Goal: Information Seeking & Learning: Understand process/instructions

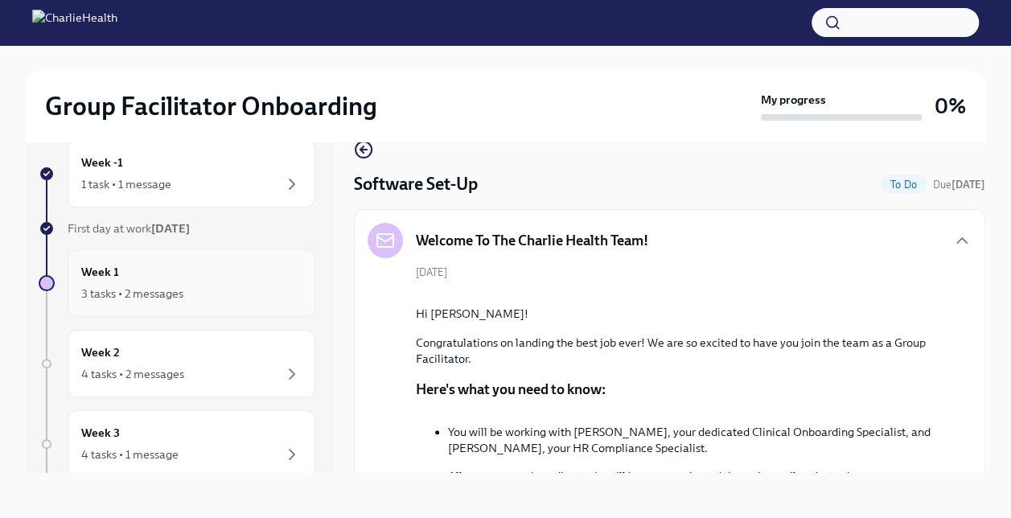
scroll to position [1212, 0]
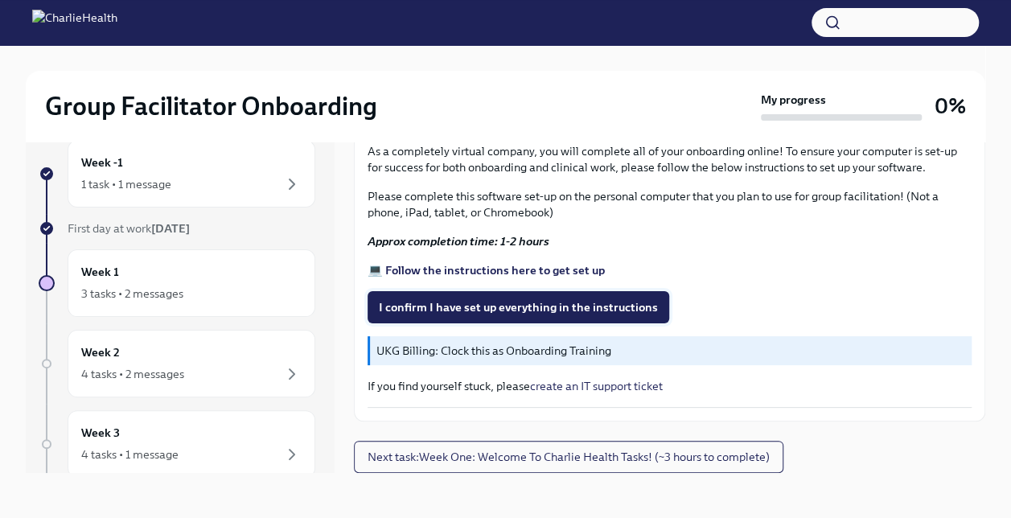
click at [515, 315] on span "I confirm I have set up everything in the instructions" at bounding box center [518, 307] width 279 height 16
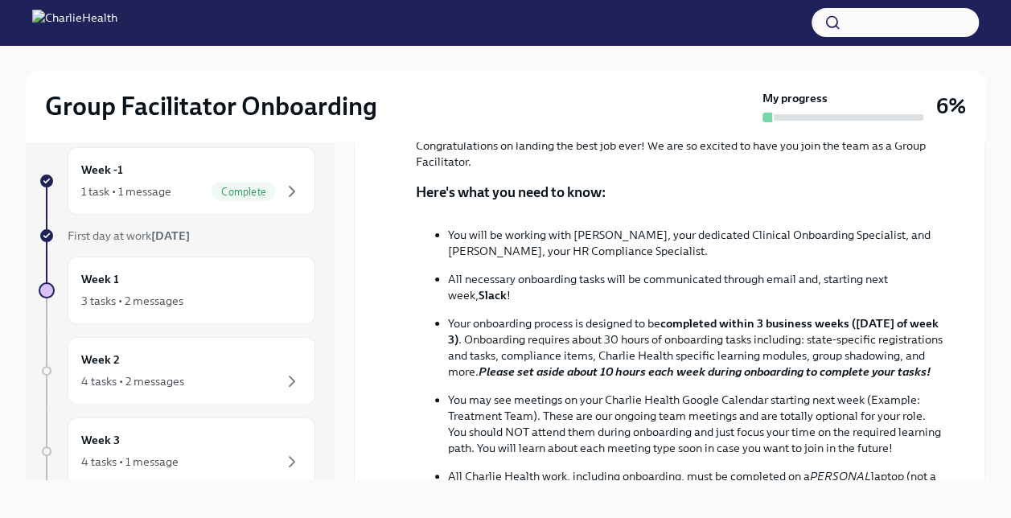
scroll to position [204, 0]
click at [187, 289] on div "Week 1 3 tasks • 2 messages" at bounding box center [191, 290] width 220 height 40
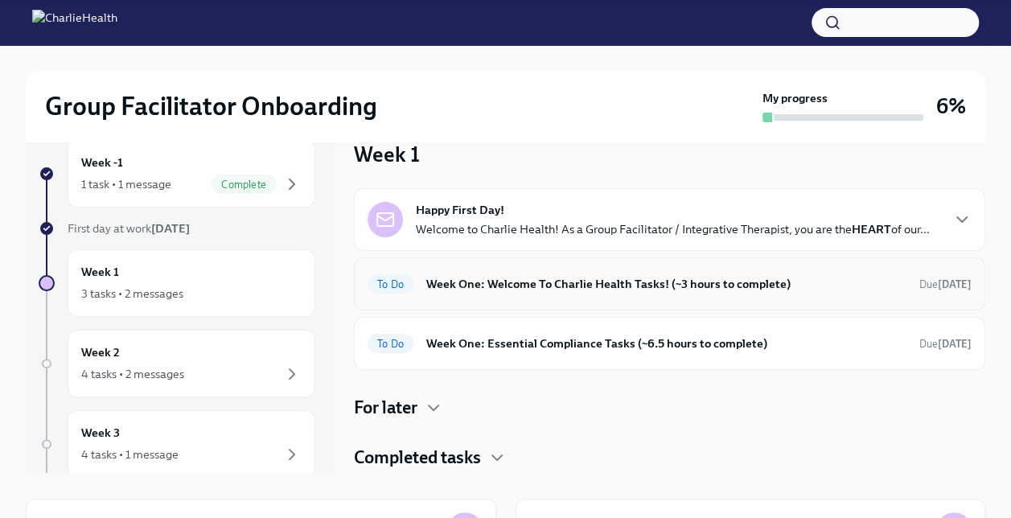
scroll to position [28, 0]
click at [962, 215] on icon "button" at bounding box center [961, 218] width 19 height 19
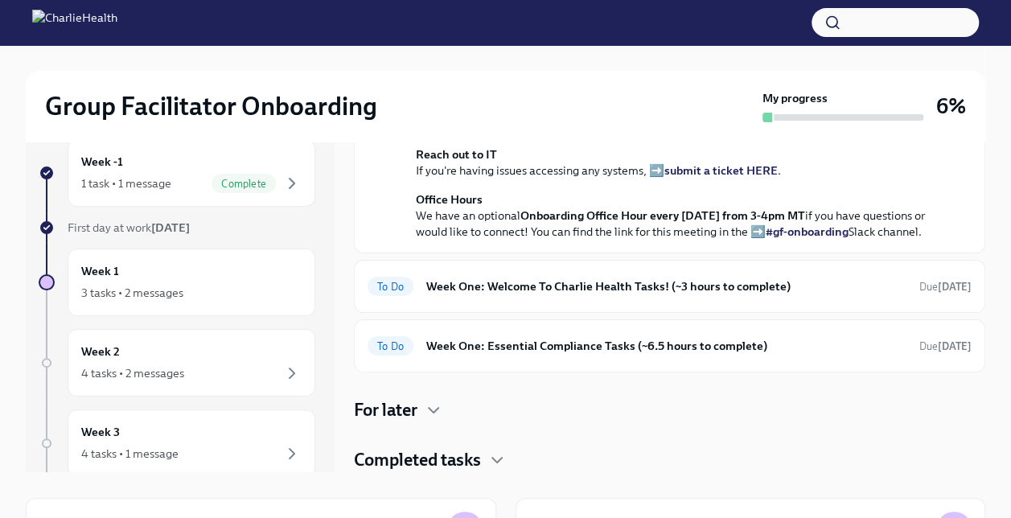
scroll to position [634, 0]
click at [807, 295] on h6 "Week One: Welcome To Charlie Health Tasks! (~3 hours to complete)" at bounding box center [666, 286] width 480 height 18
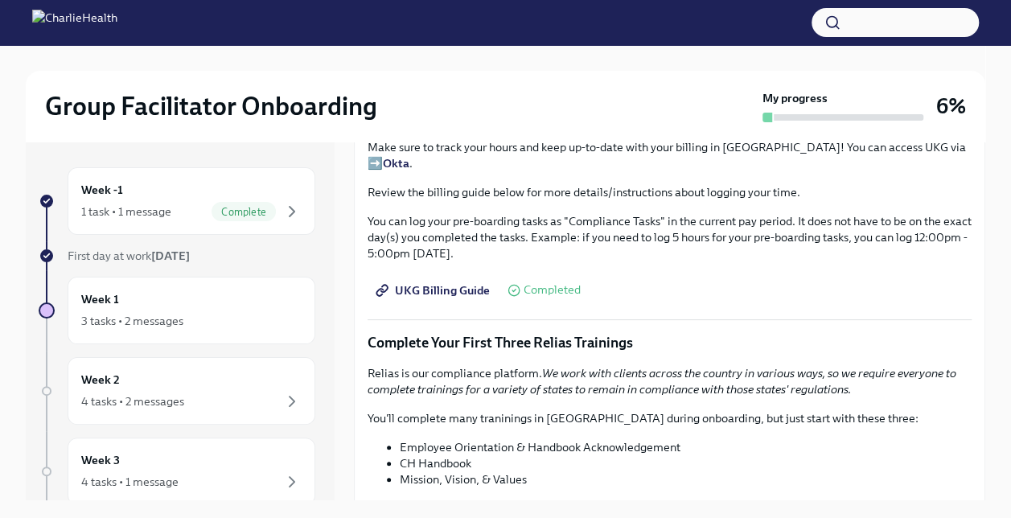
scroll to position [1611, 0]
click at [433, 299] on span "UKG Billing Guide" at bounding box center [434, 291] width 111 height 16
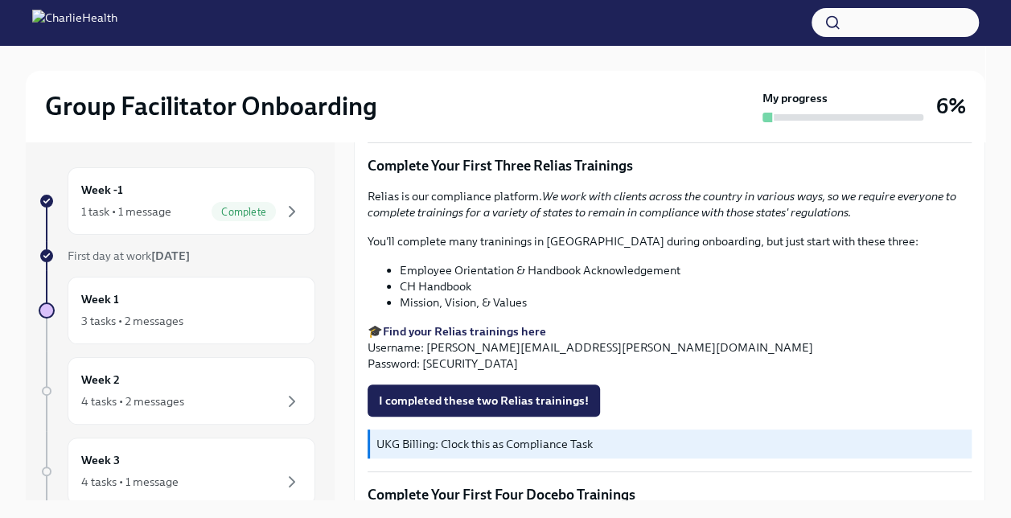
scroll to position [1790, 0]
click at [553, 408] on span "I completed these two Relias trainings!" at bounding box center [484, 400] width 210 height 16
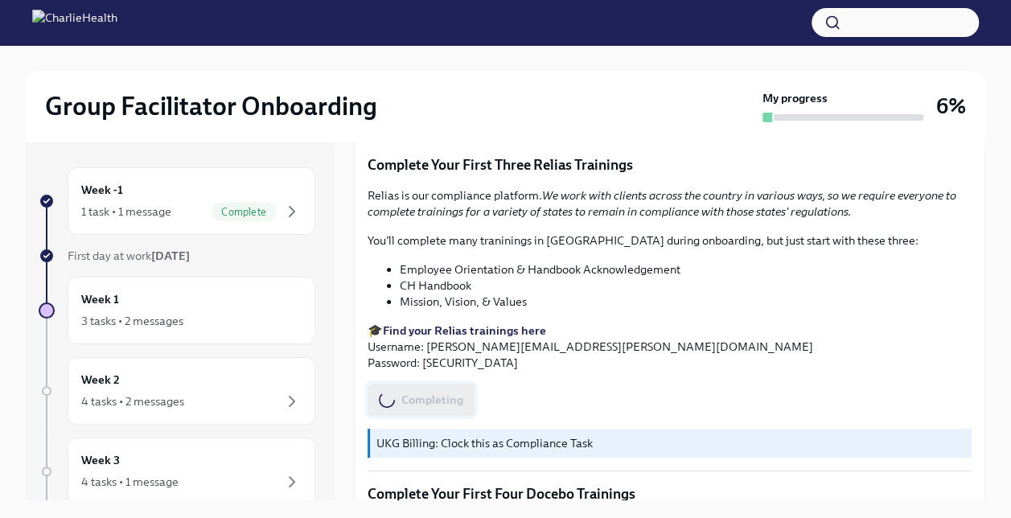
click at [553, 416] on div "Completing" at bounding box center [669, 400] width 604 height 32
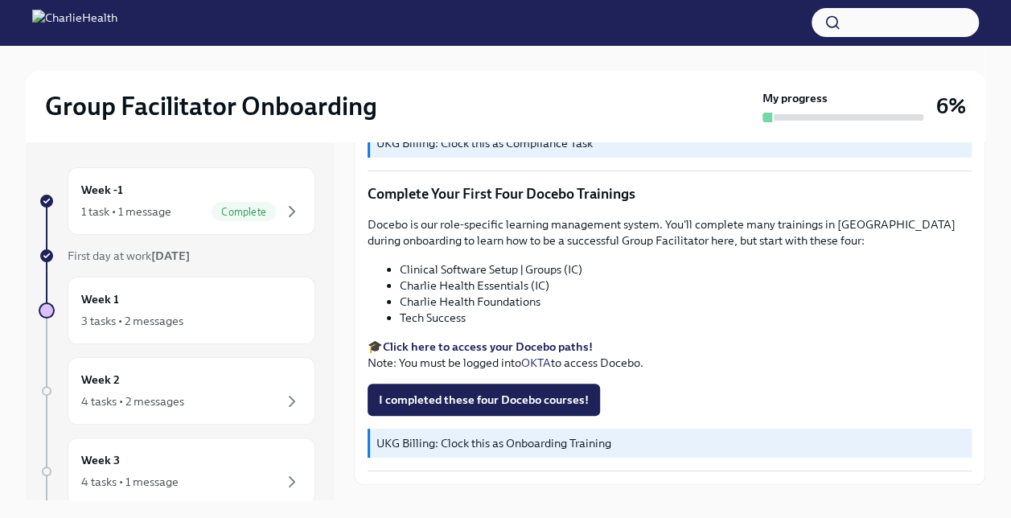
scroll to position [2090, 0]
